Goal: Browse casually: Explore the website without a specific task or goal

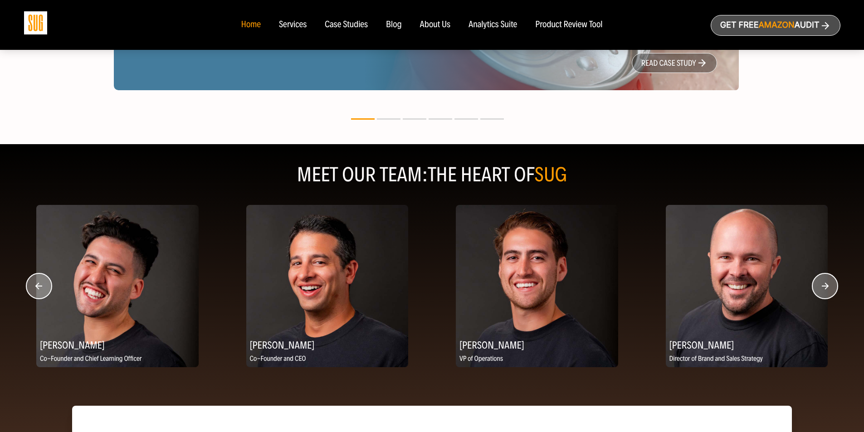
scroll to position [1044, 0]
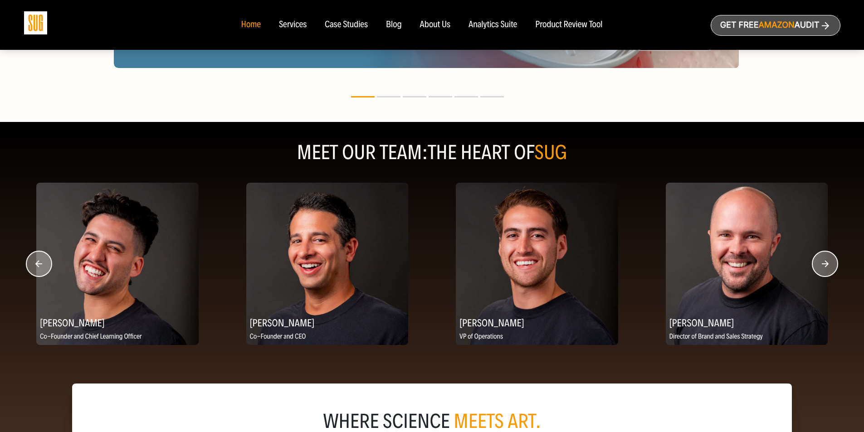
click at [828, 264] on circle "button" at bounding box center [825, 263] width 25 height 25
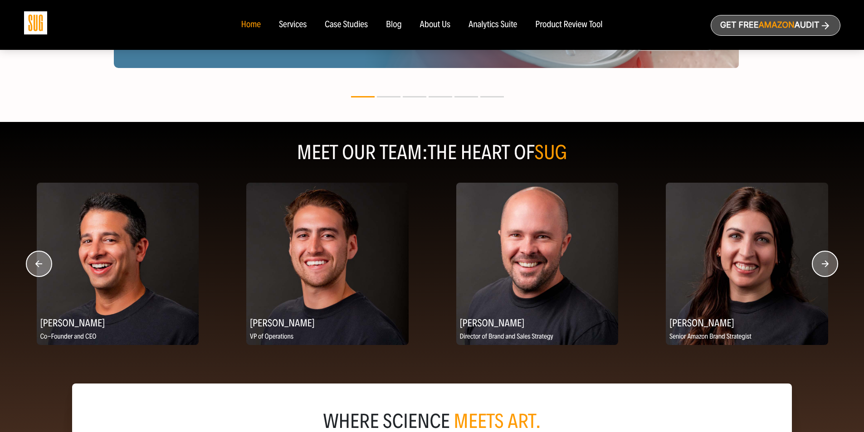
click at [828, 264] on circle "button" at bounding box center [825, 263] width 25 height 25
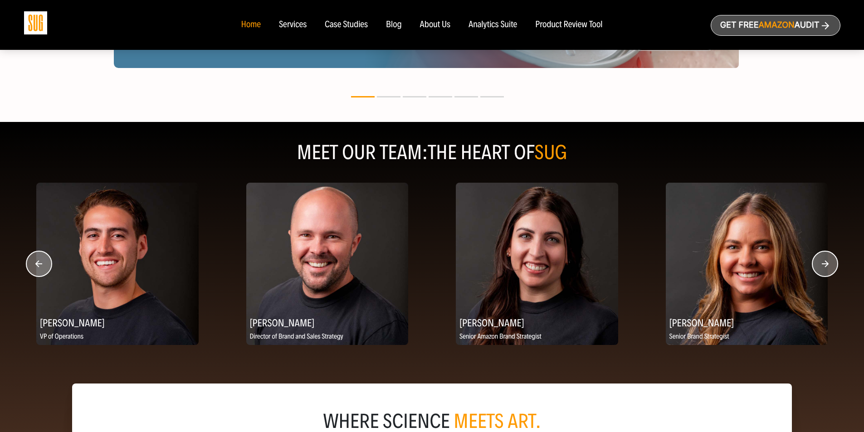
click at [828, 264] on circle "button" at bounding box center [825, 263] width 25 height 25
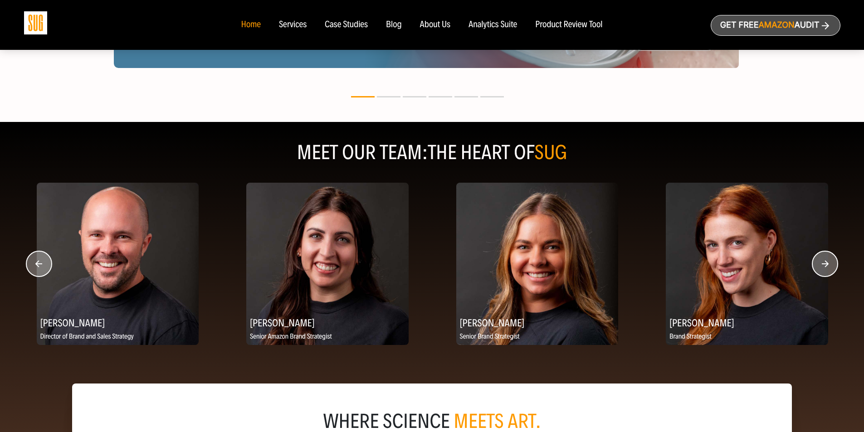
click at [828, 264] on circle "button" at bounding box center [825, 263] width 25 height 25
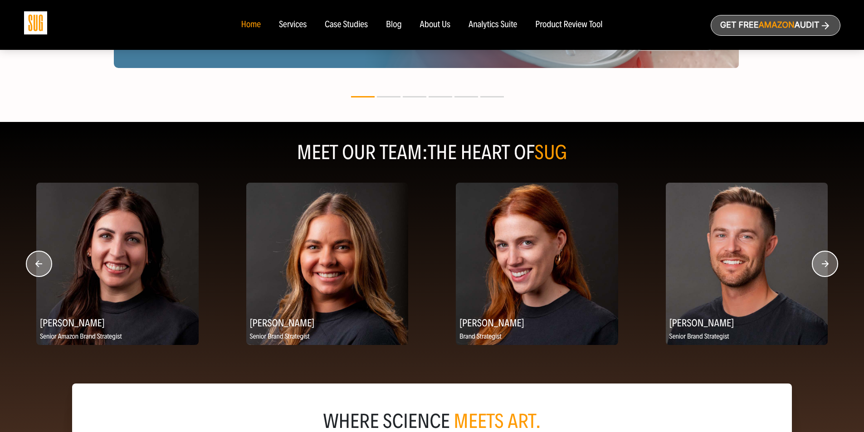
click at [828, 264] on circle "button" at bounding box center [825, 263] width 25 height 25
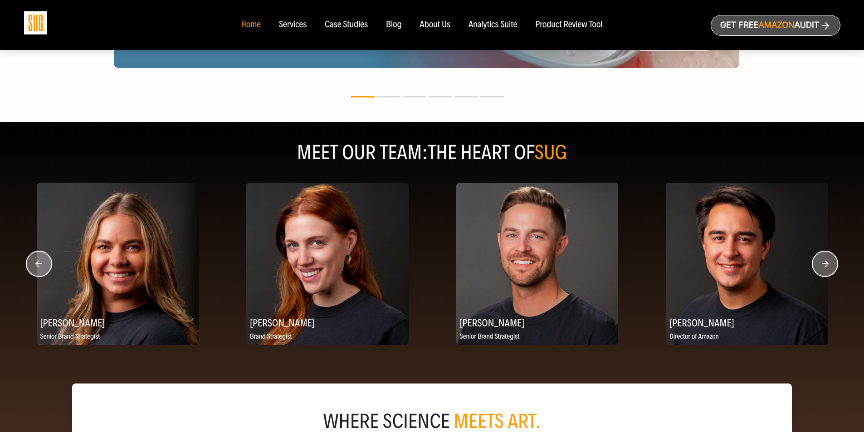
click at [828, 264] on circle "button" at bounding box center [825, 263] width 25 height 25
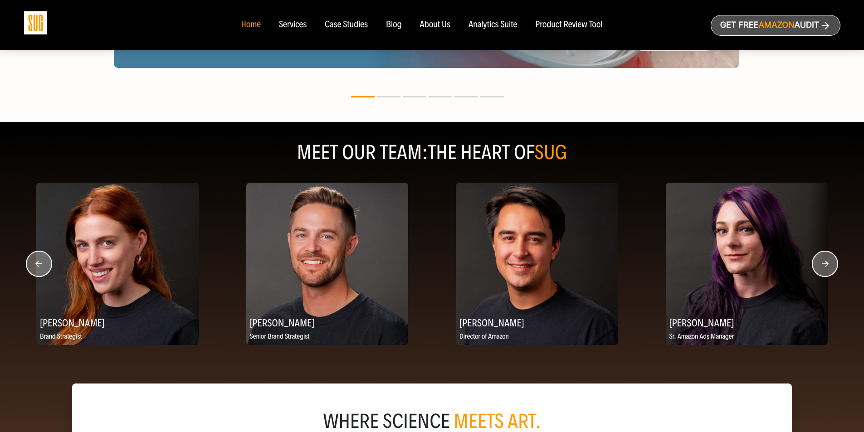
click at [828, 264] on circle "button" at bounding box center [825, 263] width 25 height 25
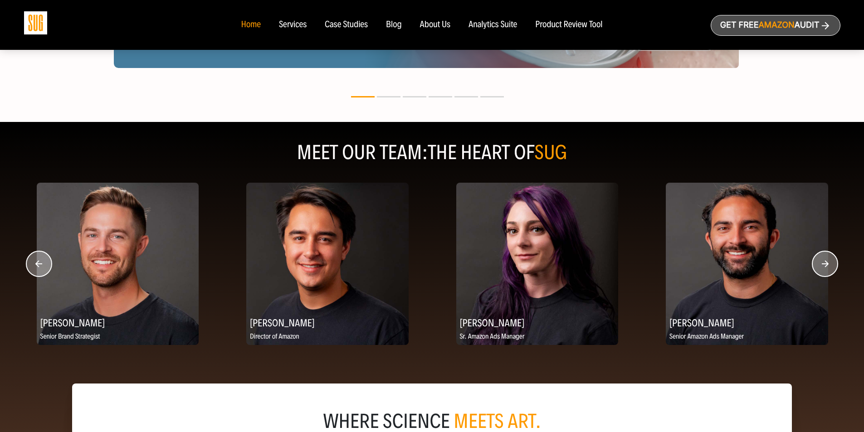
click at [828, 264] on circle "button" at bounding box center [825, 263] width 25 height 25
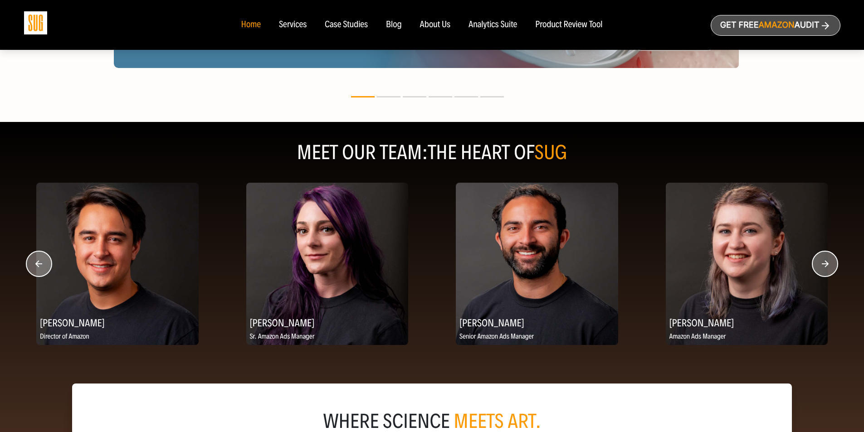
click at [828, 264] on circle "button" at bounding box center [825, 263] width 25 height 25
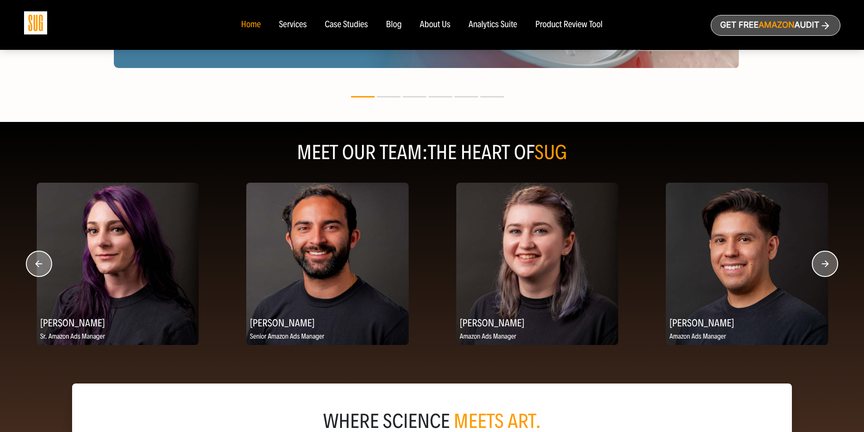
click at [828, 264] on circle "button" at bounding box center [825, 263] width 25 height 25
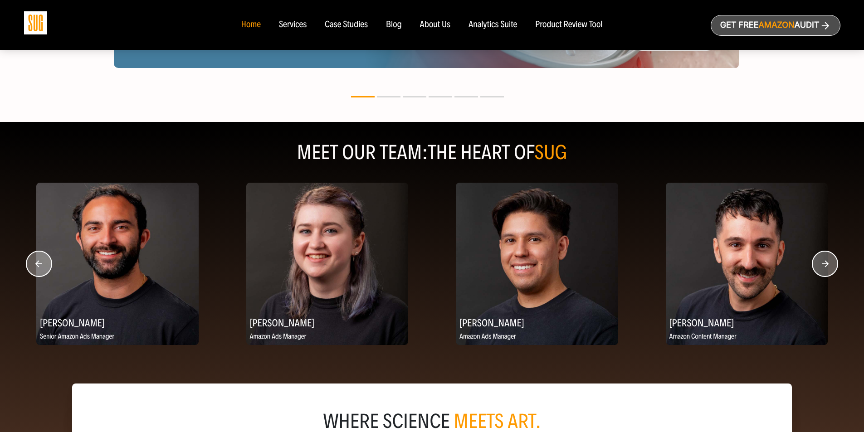
click at [828, 264] on circle "button" at bounding box center [825, 263] width 25 height 25
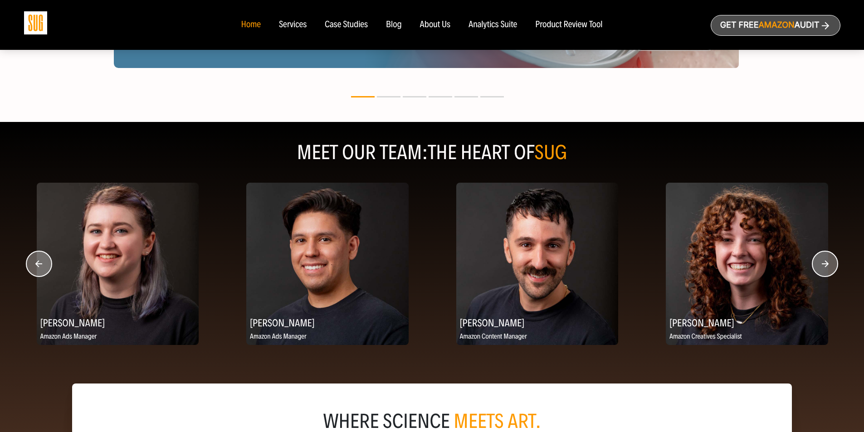
click at [828, 264] on circle "button" at bounding box center [825, 263] width 25 height 25
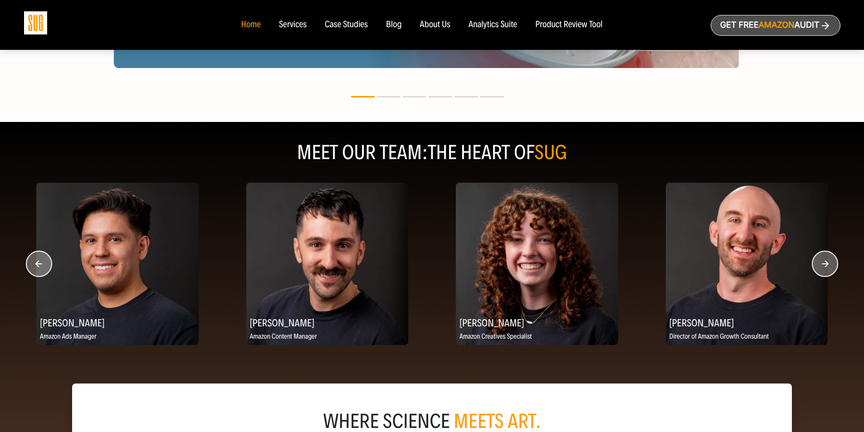
click at [828, 264] on circle "button" at bounding box center [825, 263] width 25 height 25
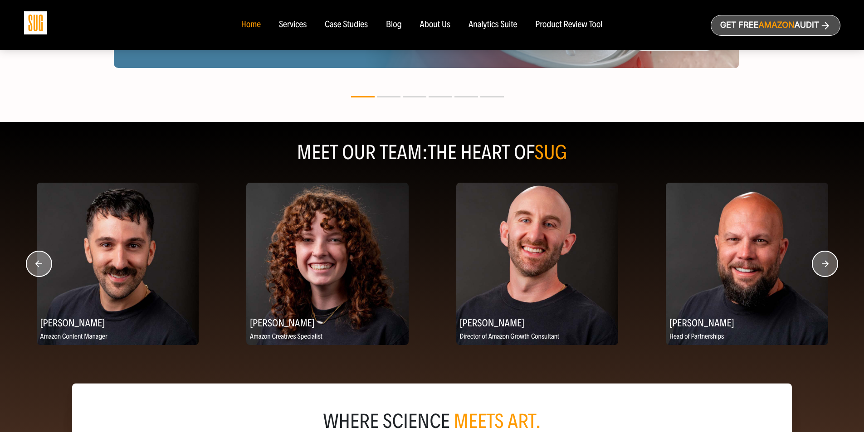
click at [828, 264] on circle "button" at bounding box center [825, 263] width 25 height 25
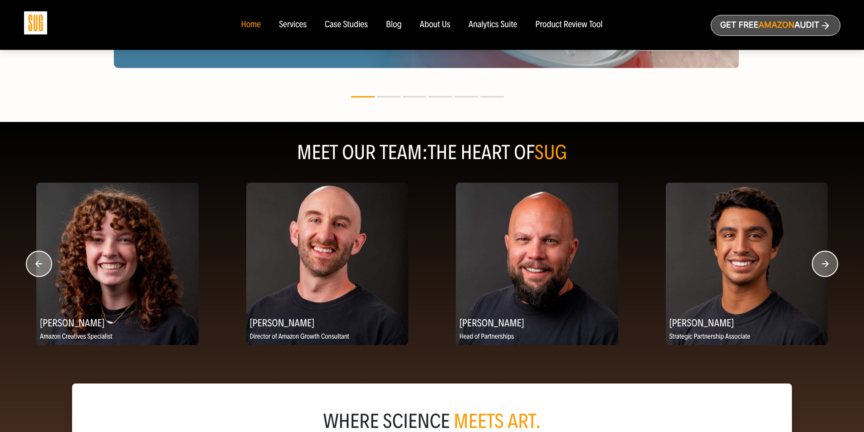
click at [828, 264] on circle "button" at bounding box center [825, 263] width 25 height 25
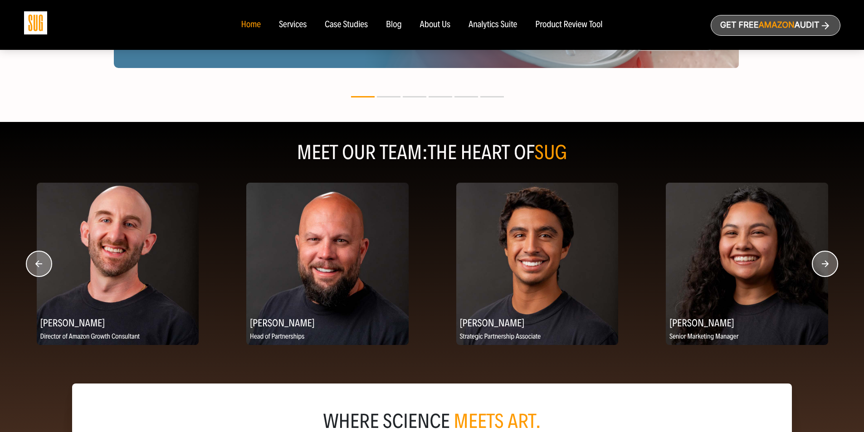
click at [828, 264] on circle "button" at bounding box center [825, 263] width 25 height 25
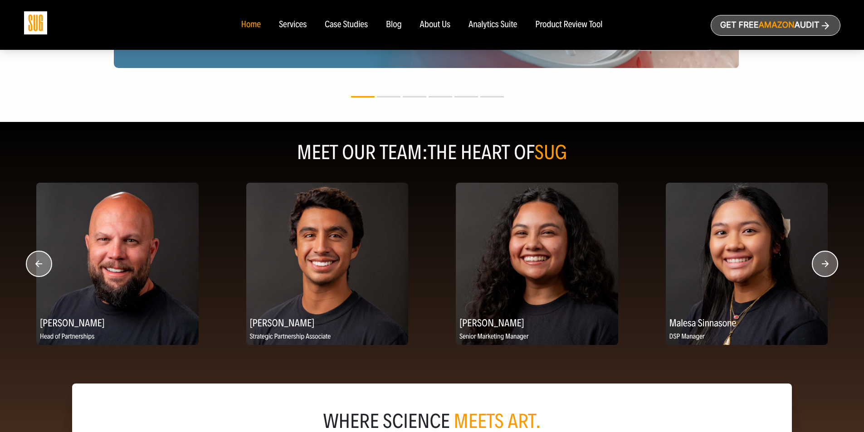
click at [828, 264] on circle "button" at bounding box center [825, 263] width 25 height 25
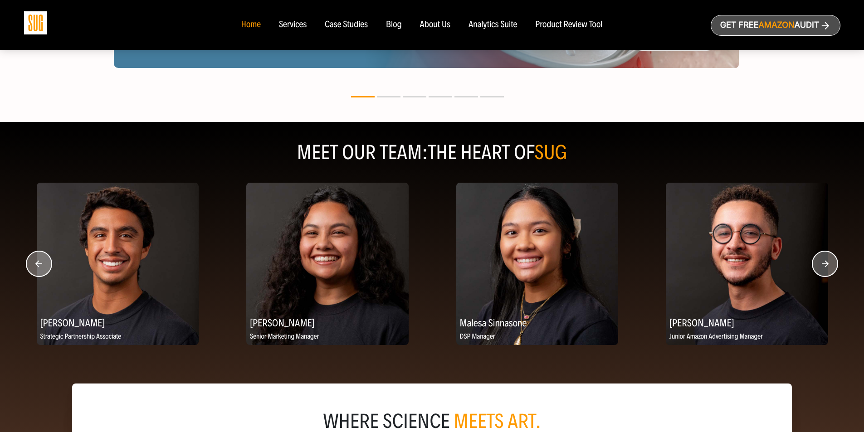
click at [828, 264] on circle "button" at bounding box center [825, 263] width 25 height 25
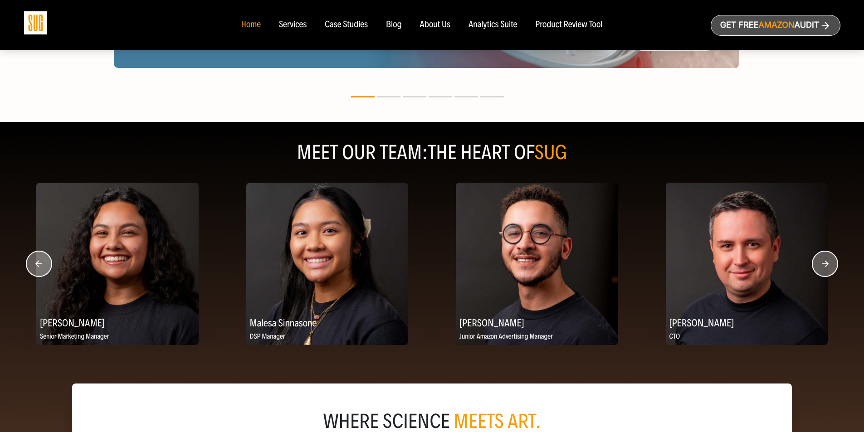
click at [828, 264] on circle "button" at bounding box center [825, 263] width 25 height 25
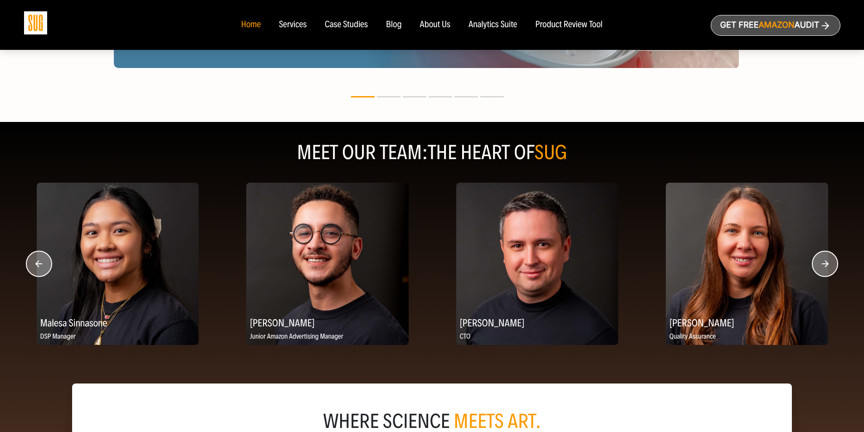
click at [828, 264] on circle "button" at bounding box center [825, 263] width 25 height 25
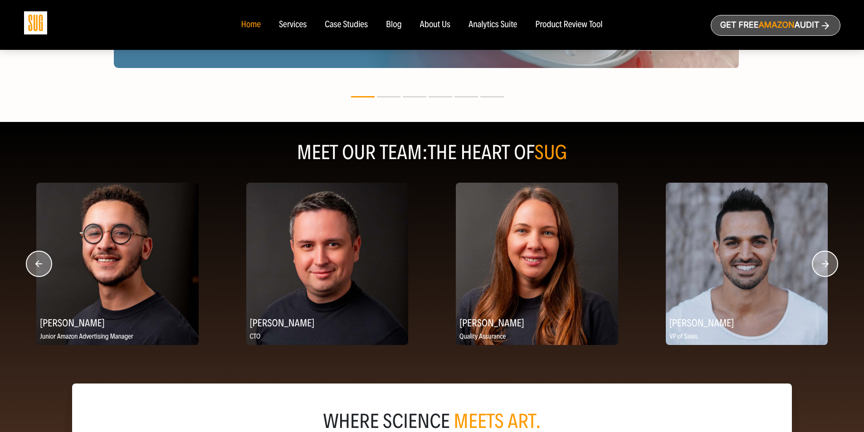
click at [828, 264] on circle "button" at bounding box center [825, 263] width 25 height 25
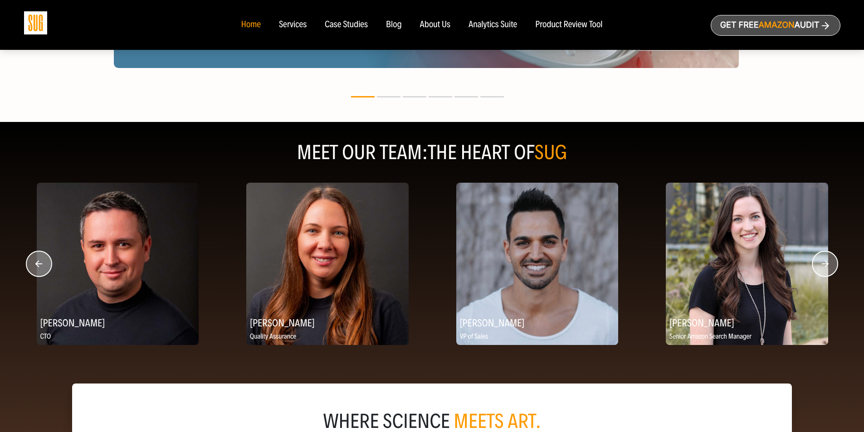
click at [828, 264] on circle "button" at bounding box center [825, 263] width 25 height 25
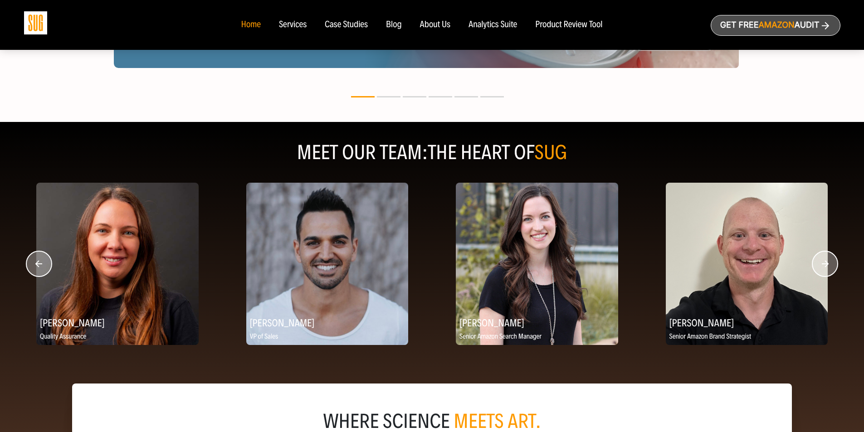
click at [828, 264] on circle "button" at bounding box center [825, 263] width 25 height 25
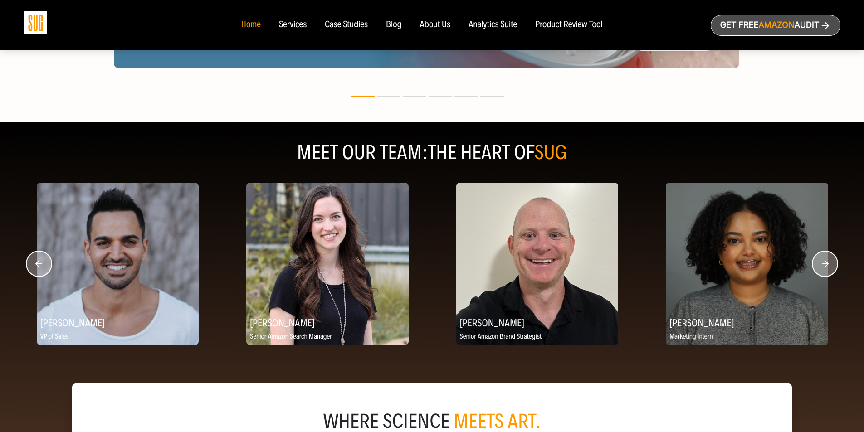
click at [828, 264] on circle "button" at bounding box center [825, 263] width 25 height 25
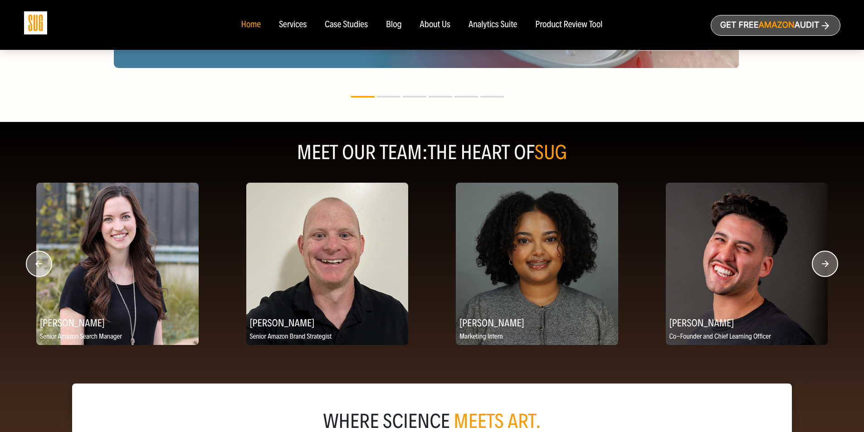
click at [828, 264] on circle "button" at bounding box center [825, 263] width 25 height 25
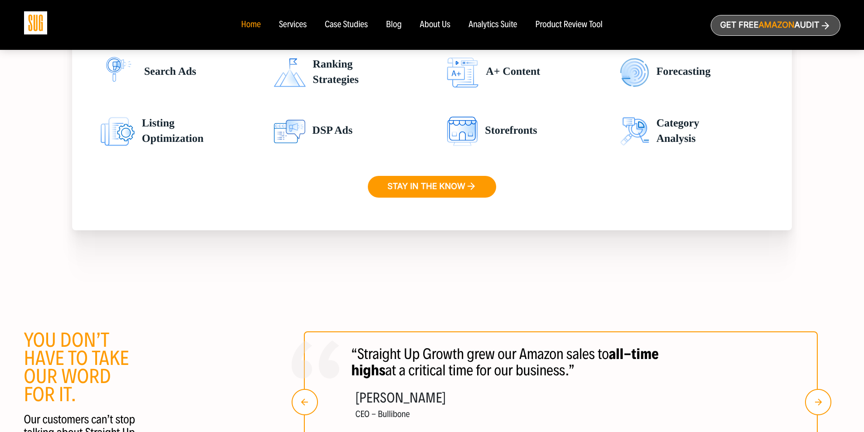
scroll to position [1679, 0]
